Goal: Information Seeking & Learning: Find specific fact

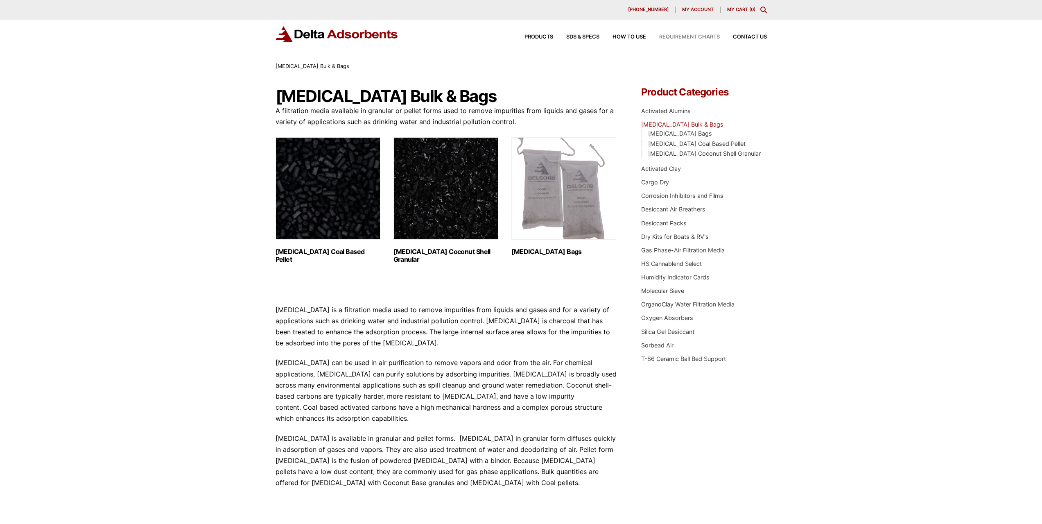
click at [685, 37] on span "Requirement Charts" at bounding box center [689, 36] width 61 height 5
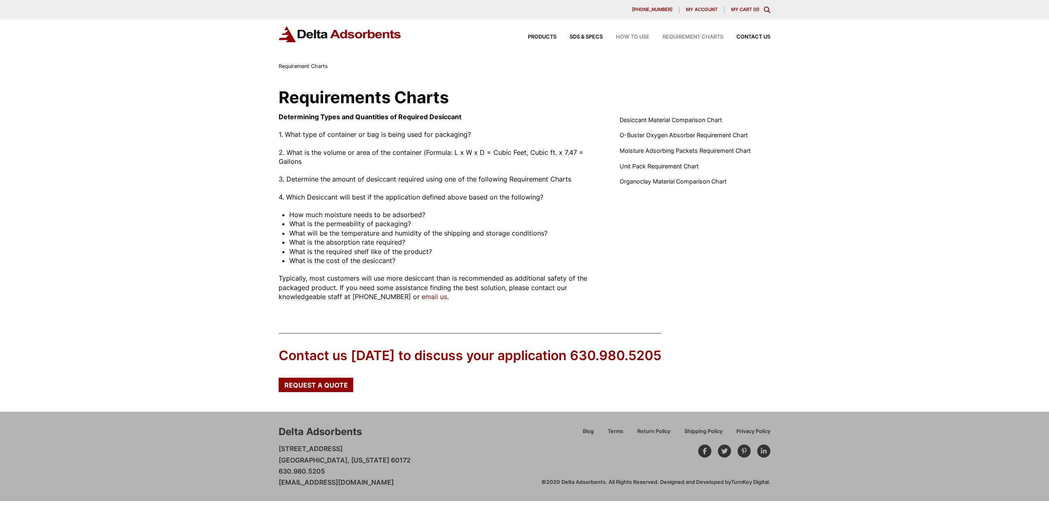
click at [635, 38] on span "How to Use" at bounding box center [633, 36] width 34 height 5
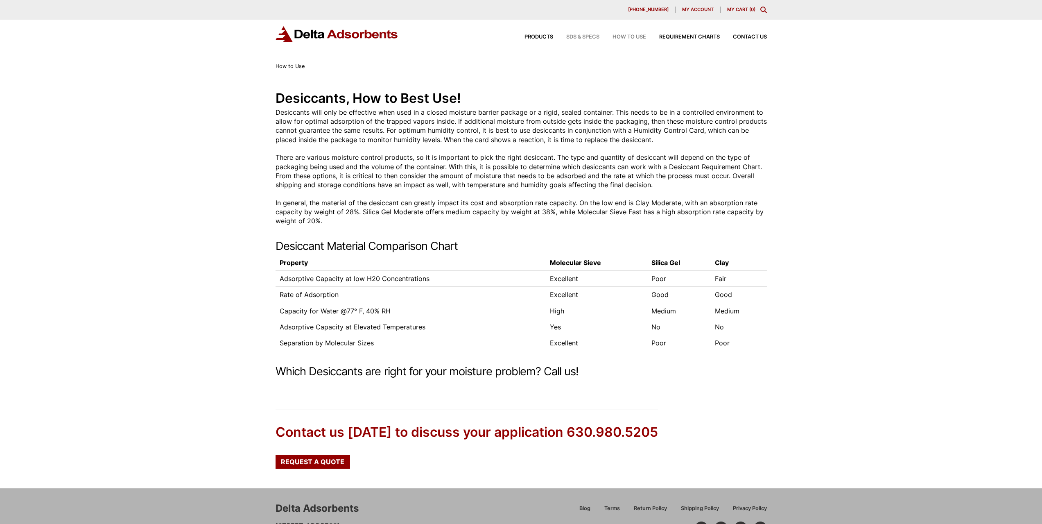
click at [587, 39] on span "SDS & SPECS" at bounding box center [582, 36] width 33 height 5
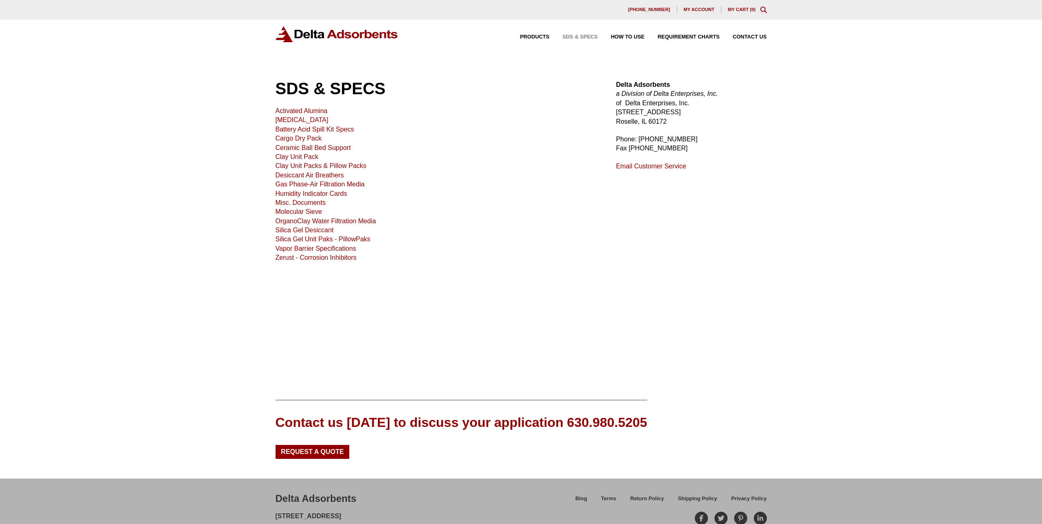
click at [284, 120] on link "[MEDICAL_DATA]" at bounding box center [302, 119] width 53 height 7
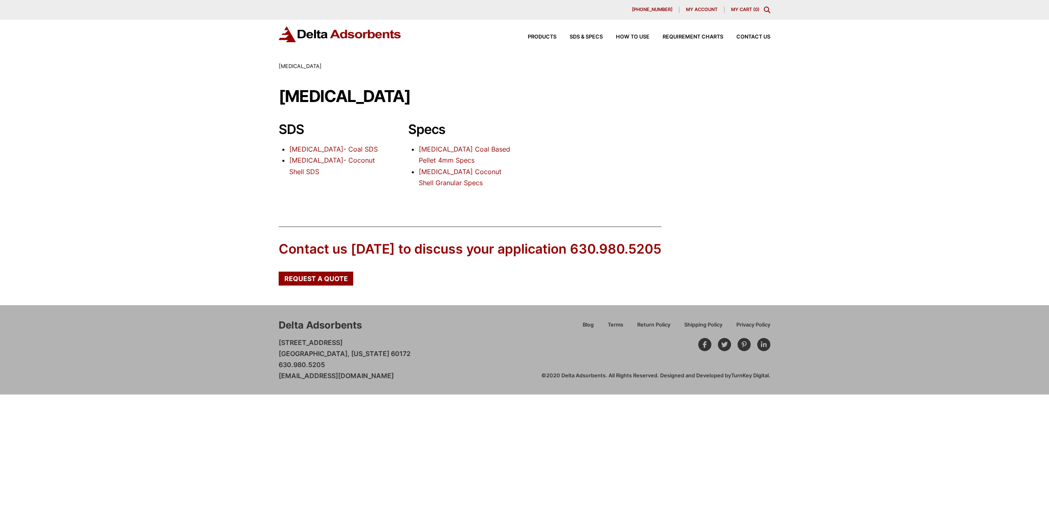
click at [341, 150] on link "[MEDICAL_DATA]- Coal SDS" at bounding box center [333, 149] width 88 height 8
